Goal: Complete application form

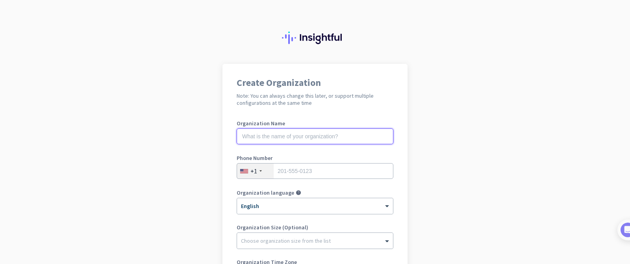
click at [268, 137] on input "text" at bounding box center [315, 136] width 157 height 16
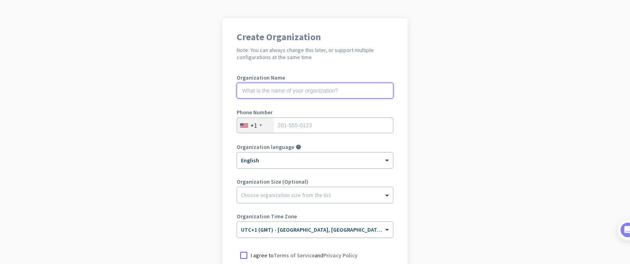
scroll to position [48, 0]
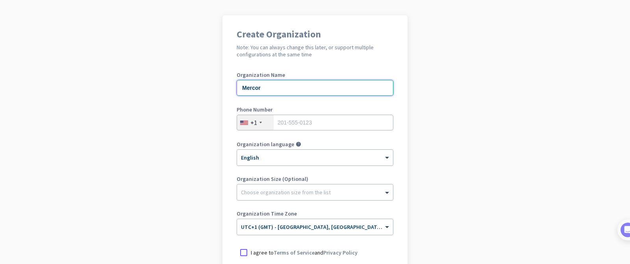
type input "Mercor"
click at [265, 121] on div "+1" at bounding box center [255, 122] width 37 height 15
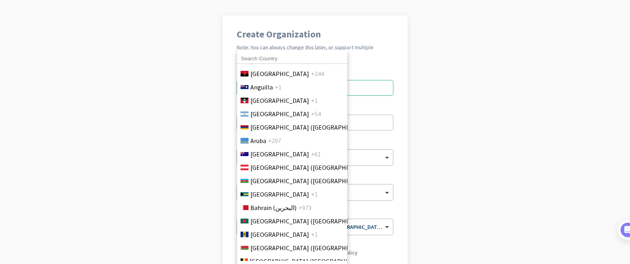
scroll to position [0, 0]
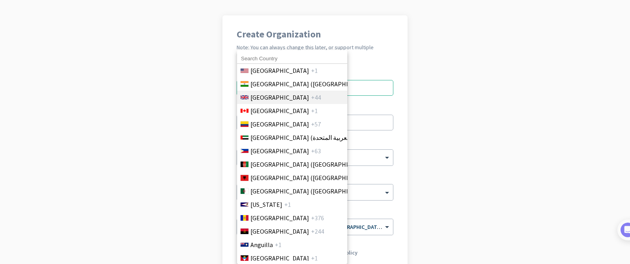
click at [276, 99] on span "[GEOGRAPHIC_DATA]" at bounding box center [279, 97] width 59 height 9
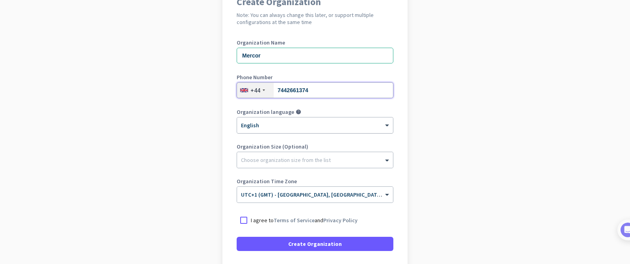
scroll to position [101, 0]
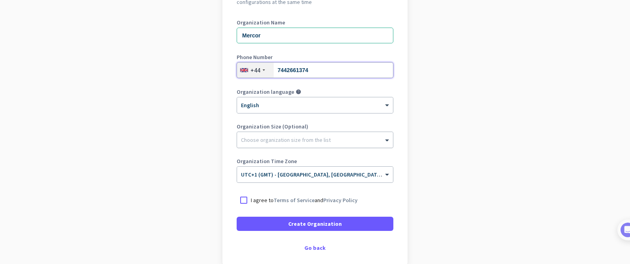
type input "7442661374"
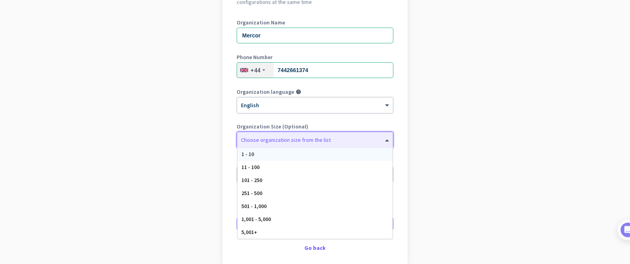
click at [300, 138] on div at bounding box center [315, 138] width 156 height 8
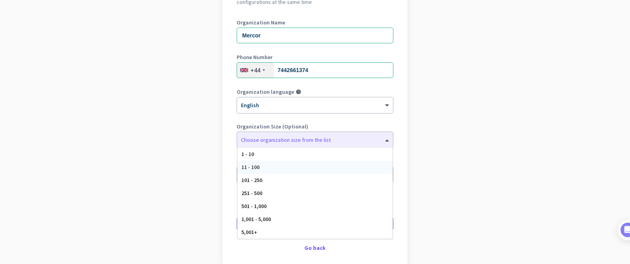
click at [182, 193] on app-onboarding-organization "Create Organization Note: You can always change this later, or support multiple…" at bounding box center [315, 133] width 630 height 341
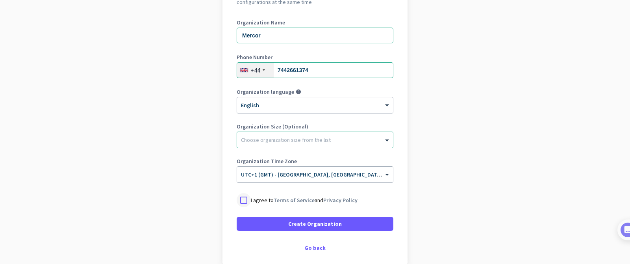
click at [244, 203] on div at bounding box center [244, 200] width 14 height 14
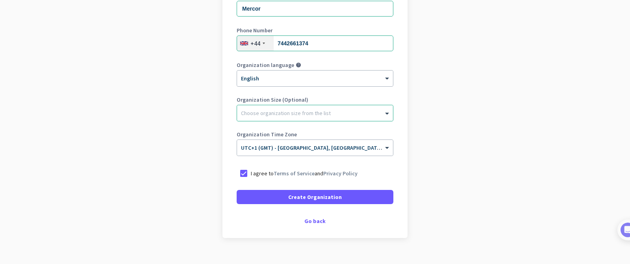
scroll to position [141, 0]
